Goal: Task Accomplishment & Management: Use online tool/utility

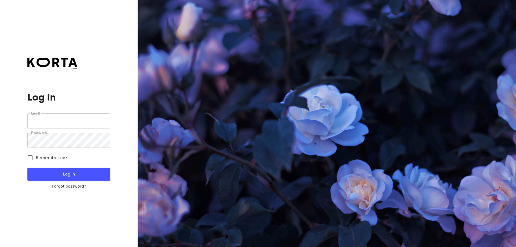
type input "[EMAIL_ADDRESS][DOMAIN_NAME]"
click at [68, 172] on span "Log In" at bounding box center [68, 174] width 65 height 7
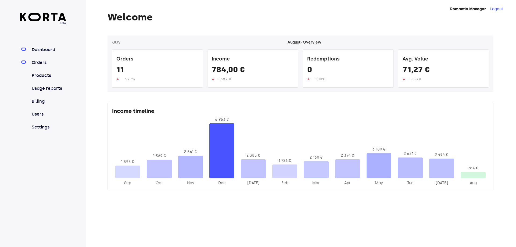
click at [32, 63] on link "Orders" at bounding box center [49, 62] width 36 height 6
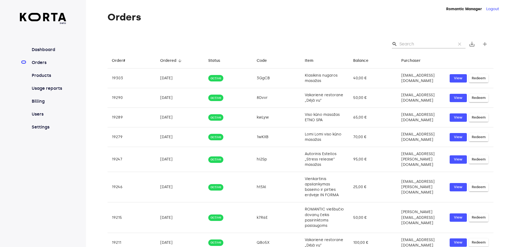
click at [441, 45] on input "Search" at bounding box center [426, 44] width 52 height 9
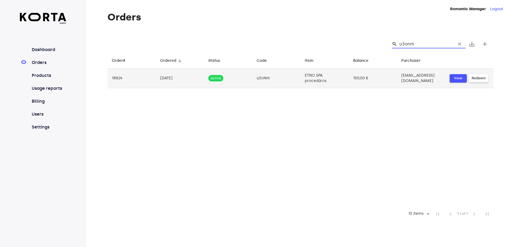
type input "u3onm"
click at [453, 81] on span "View" at bounding box center [459, 78] width 12 height 6
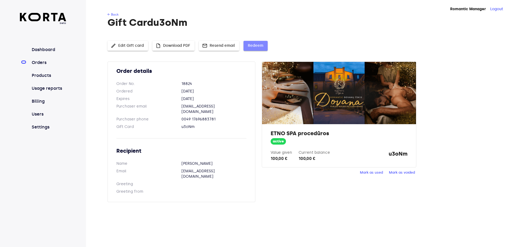
click at [257, 42] on span "Redeem" at bounding box center [256, 45] width 16 height 7
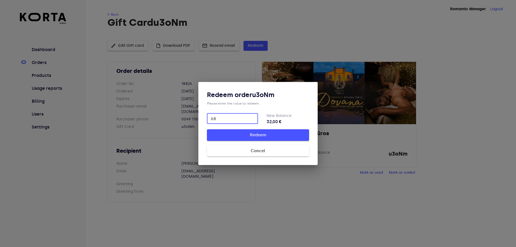
type input "68"
click at [260, 136] on span "Redeem" at bounding box center [258, 135] width 85 height 7
